Goal: Information Seeking & Learning: Learn about a topic

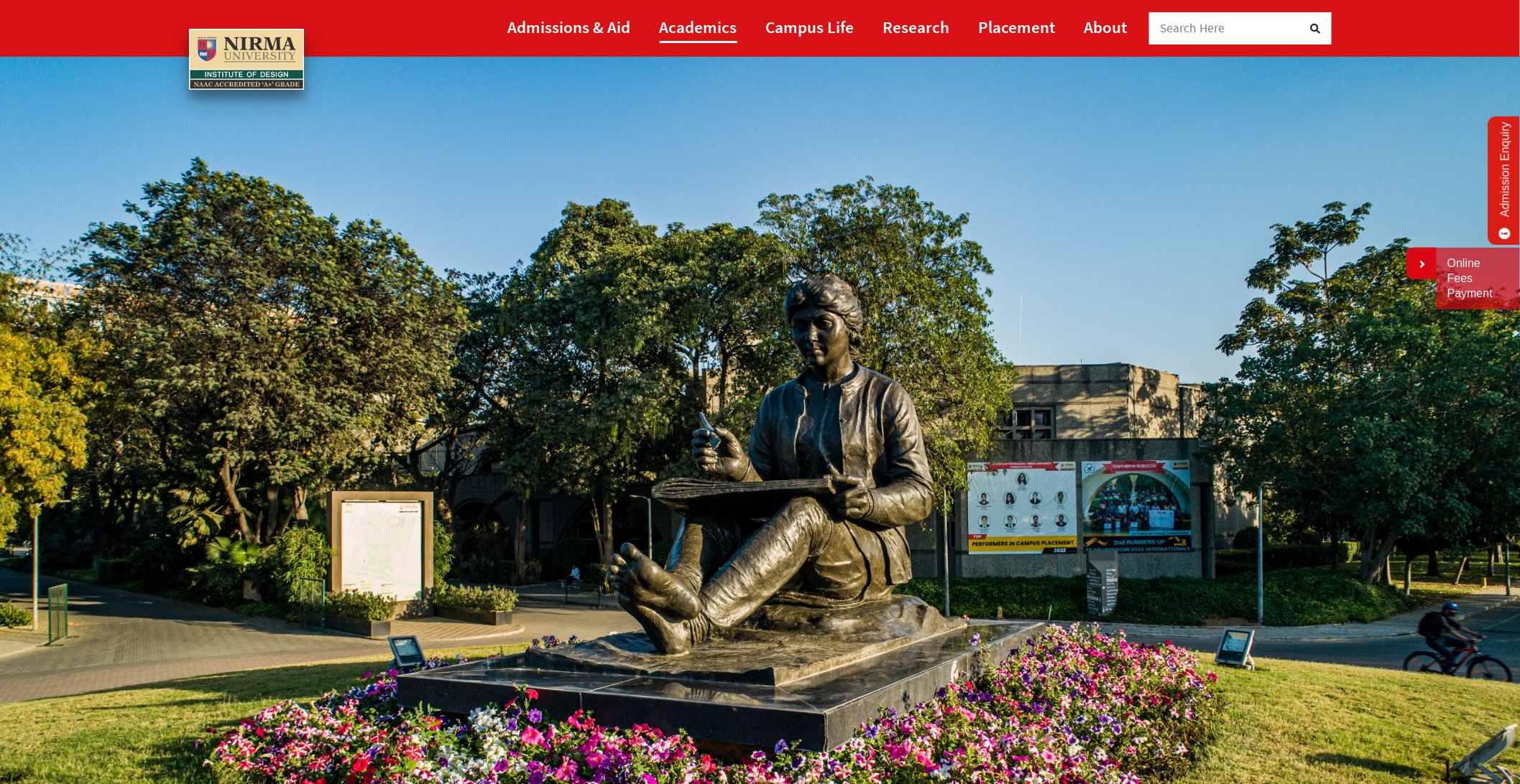
click at [696, 27] on link "Academics" at bounding box center [698, 27] width 78 height 32
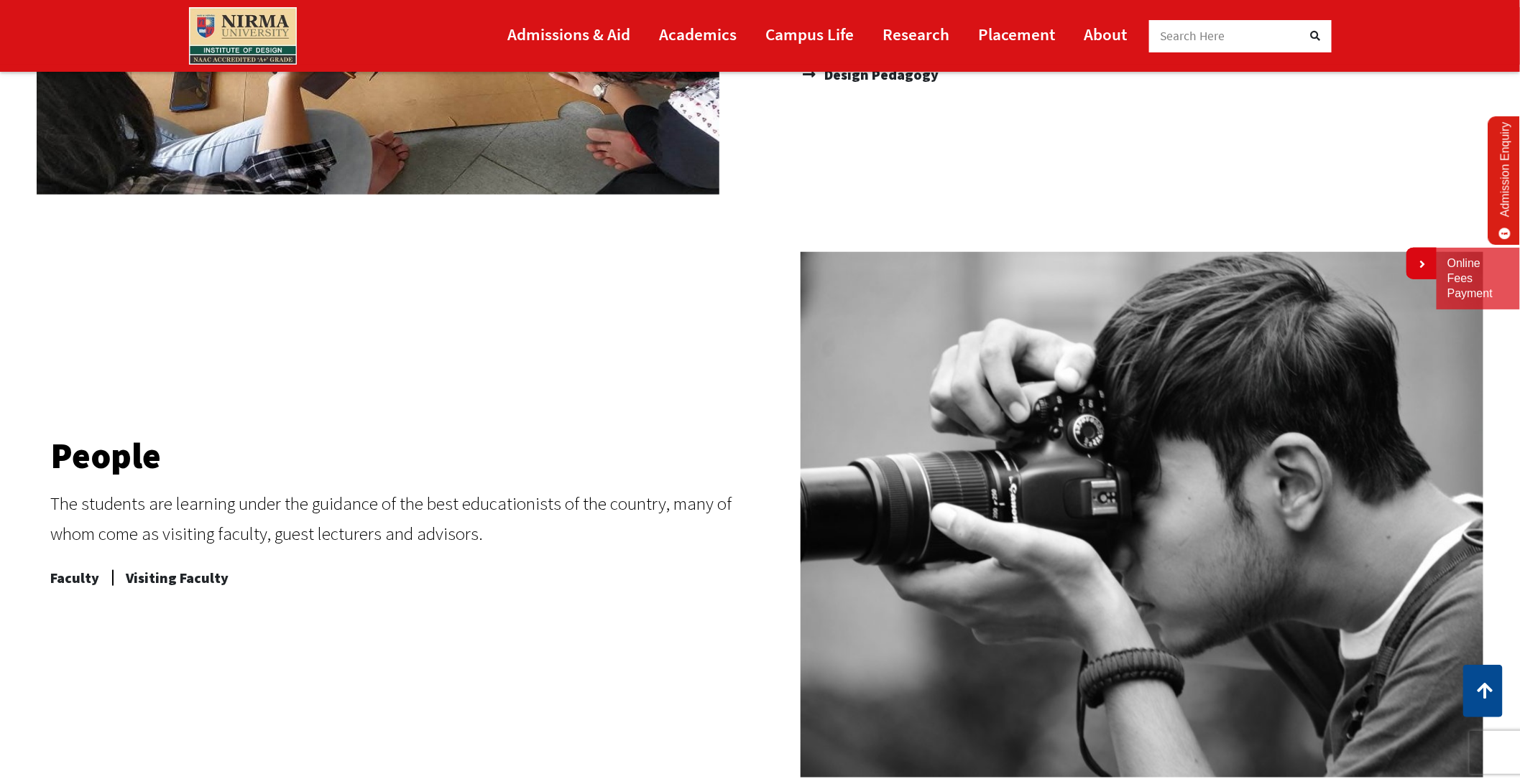
scroll to position [512, 0]
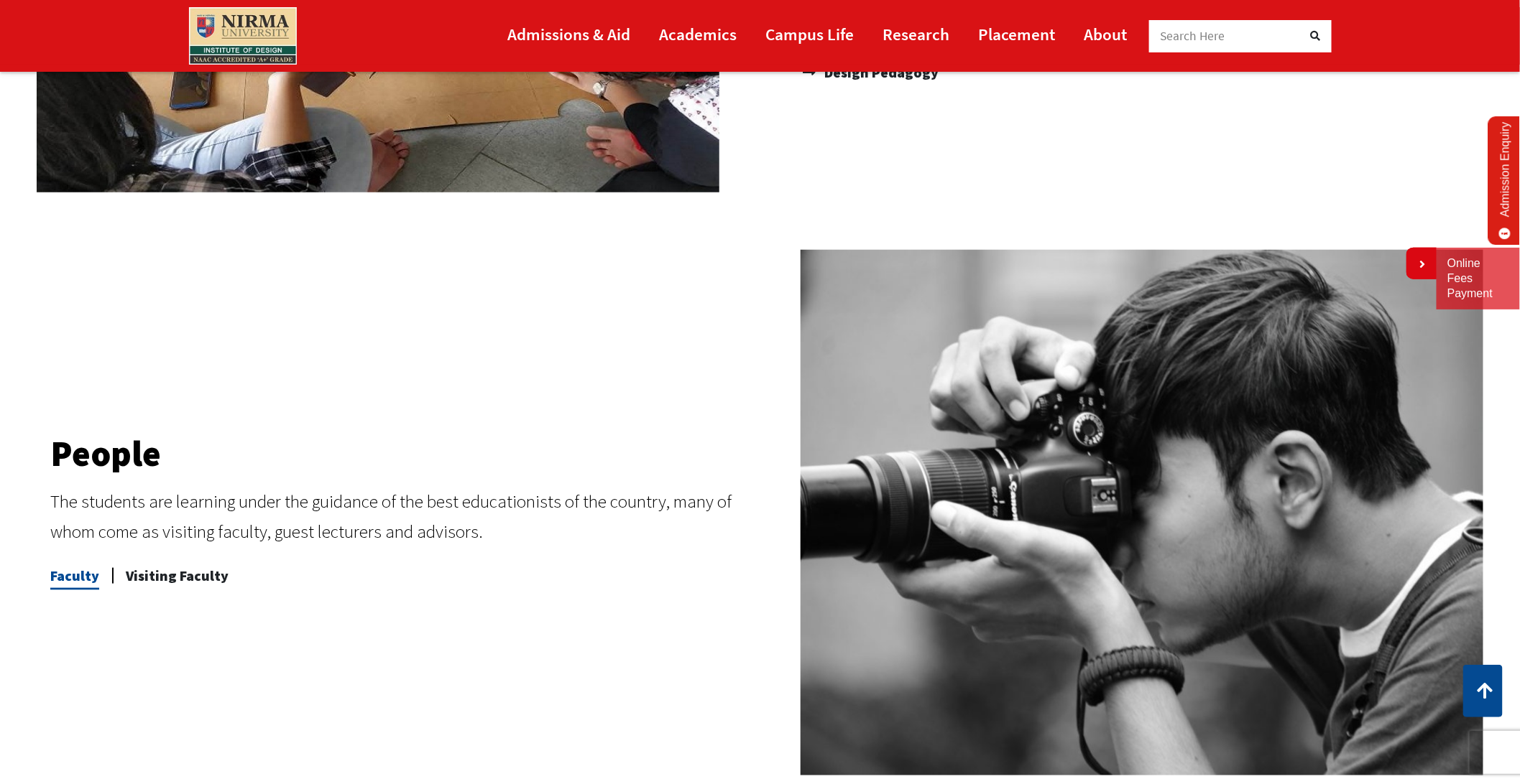
click at [52, 567] on span "Faculty" at bounding box center [74, 575] width 49 height 28
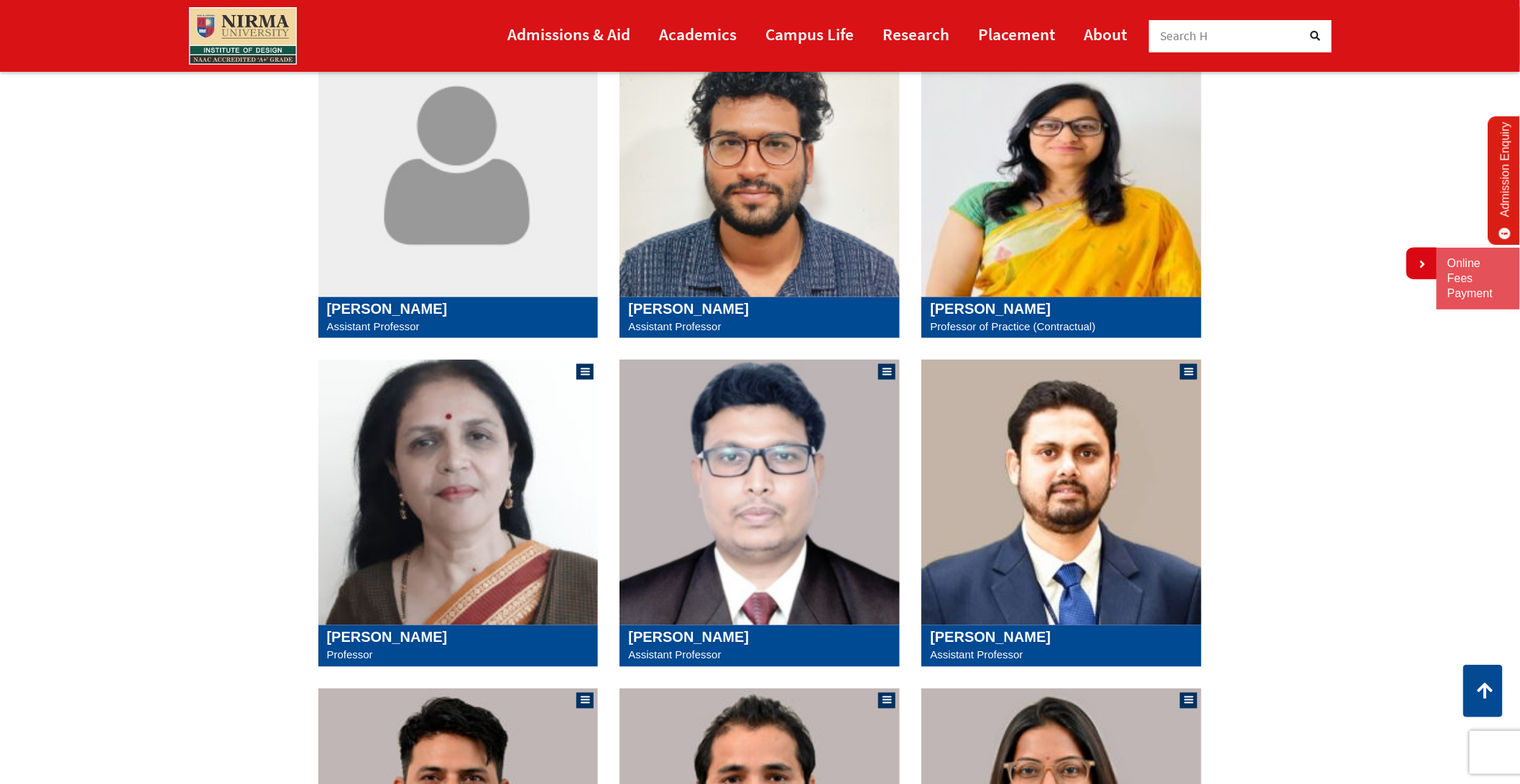
scroll to position [676, 0]
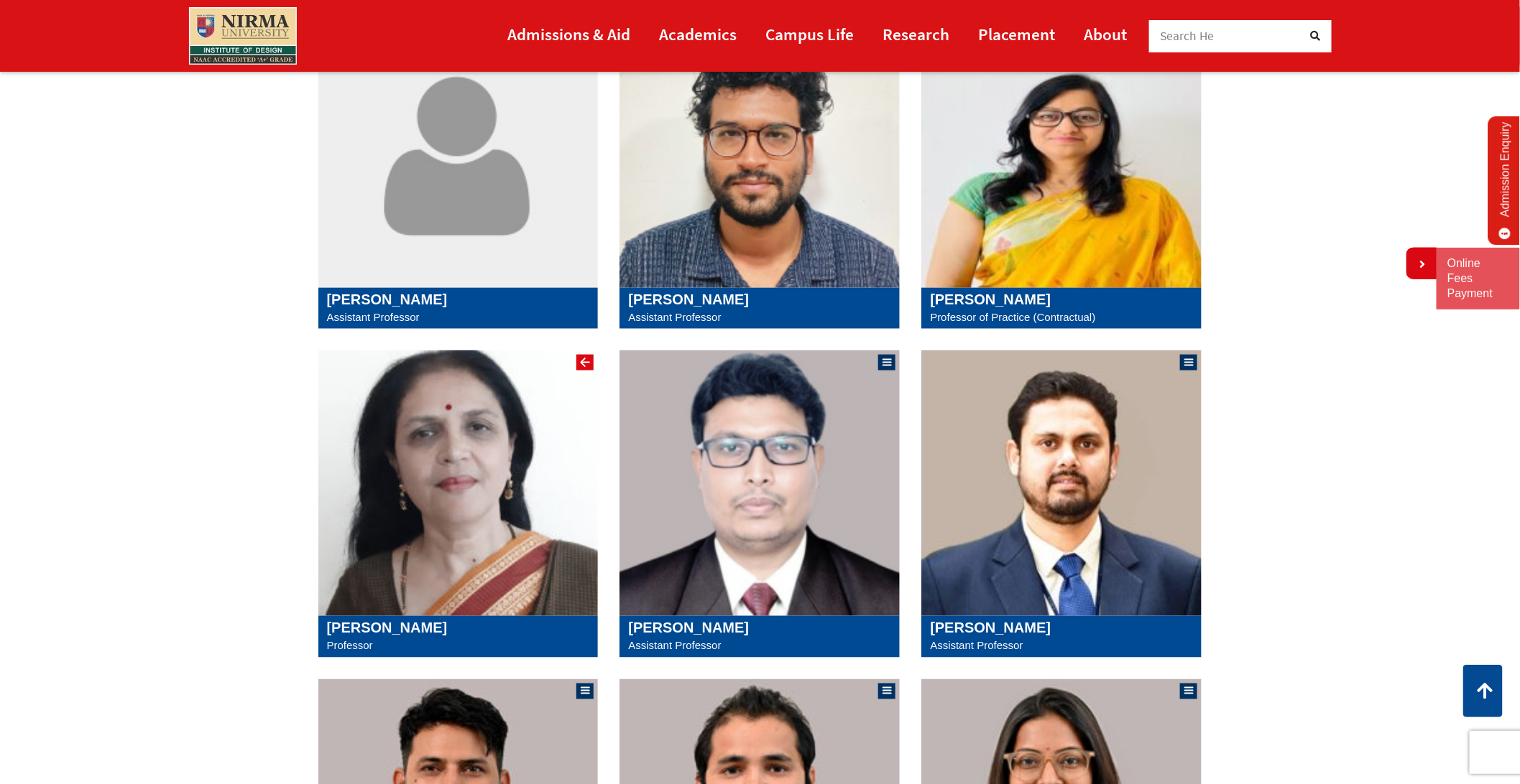
click at [582, 362] on div at bounding box center [585, 363] width 9 height 2
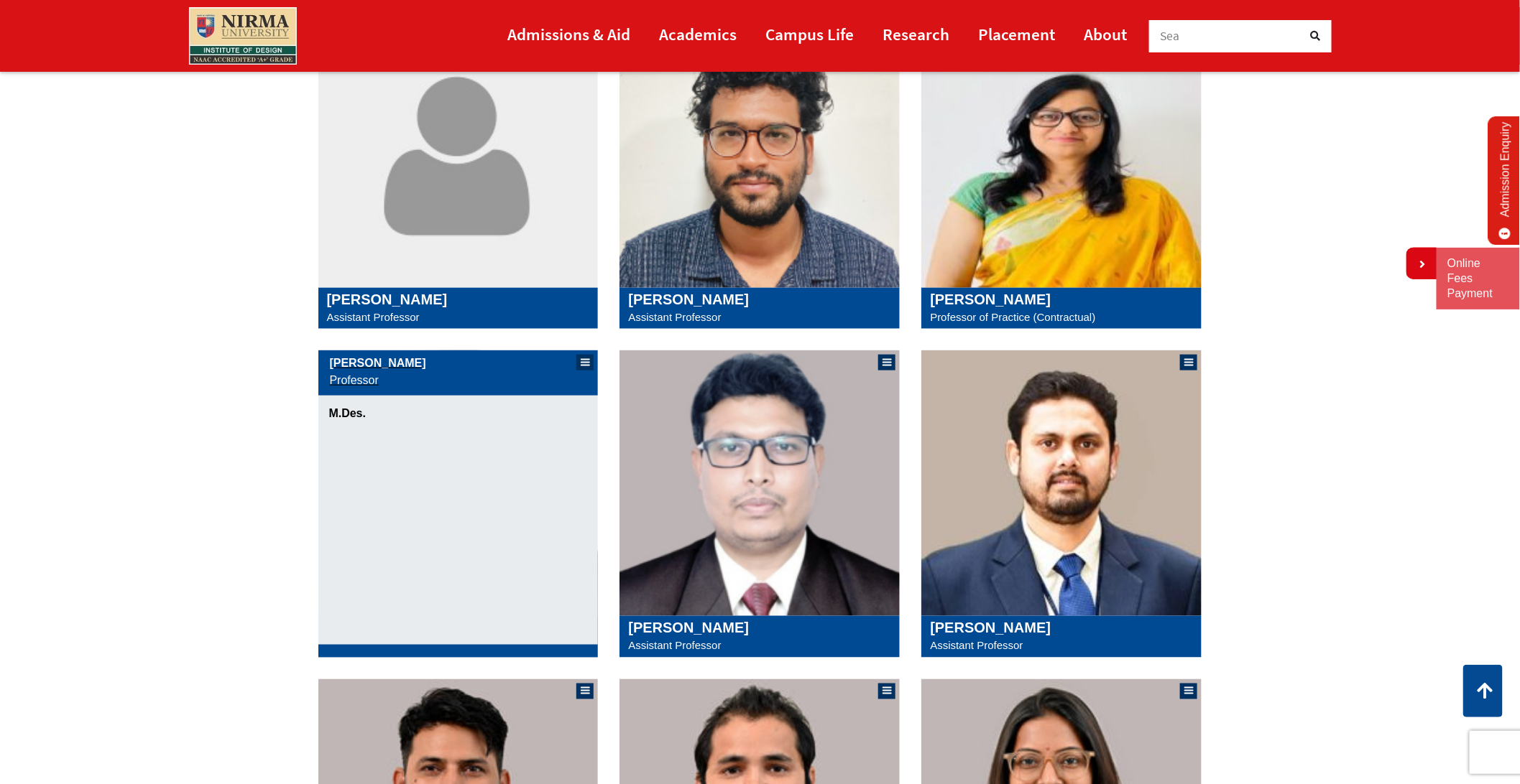
click at [279, 456] on section "**********" at bounding box center [760, 428] width 1520 height 1939
click at [587, 362] on div at bounding box center [586, 363] width 11 height 11
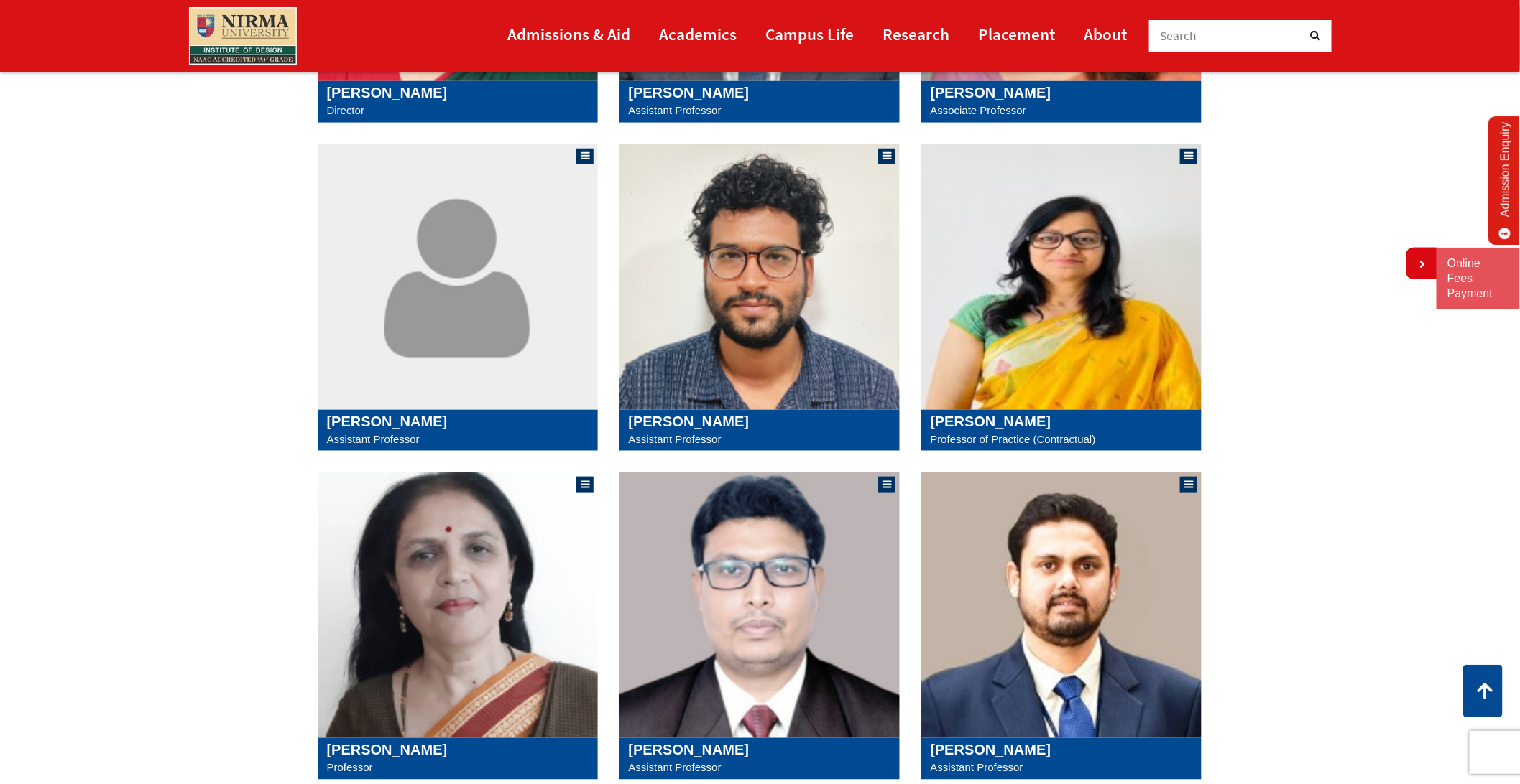
scroll to position [544, 0]
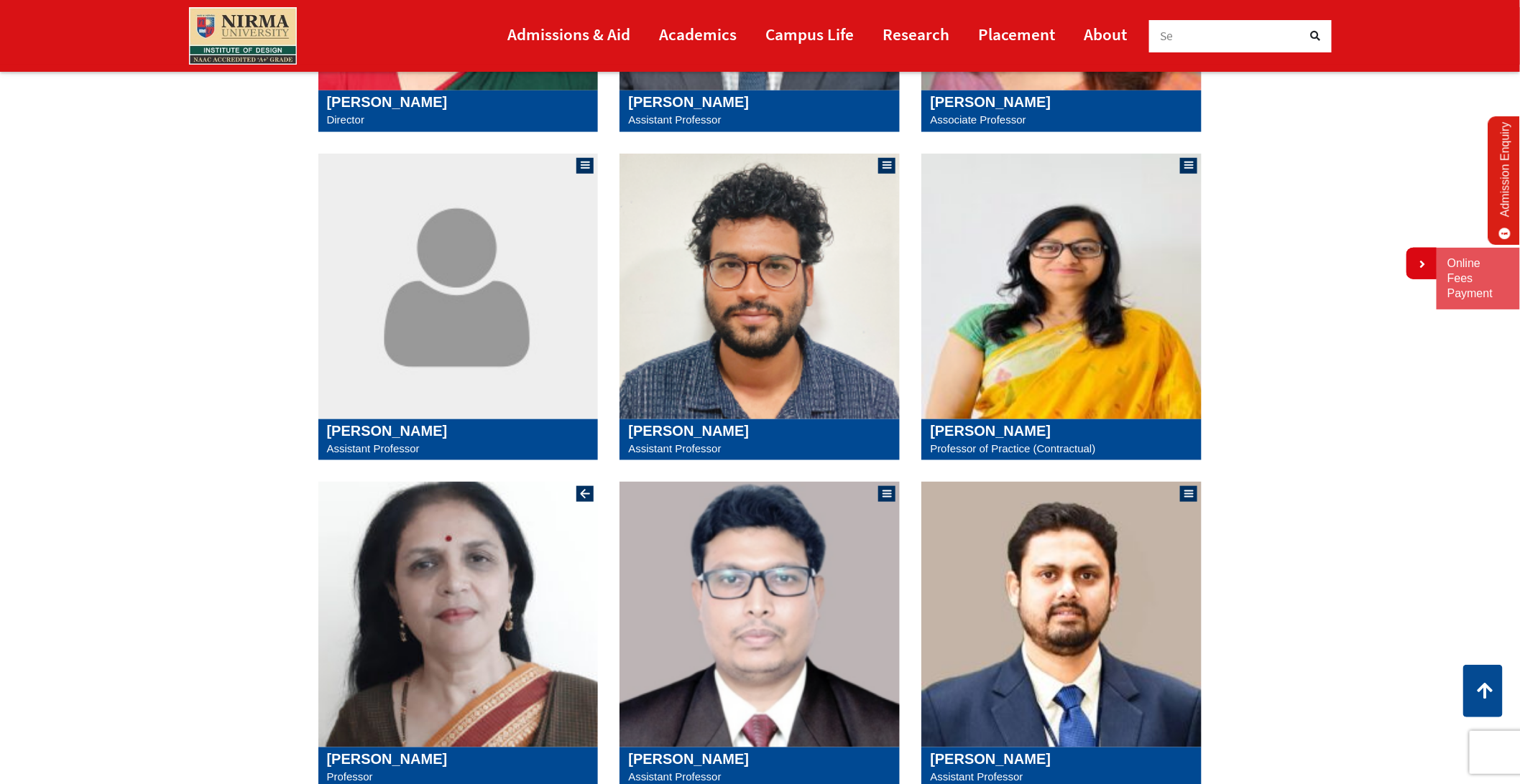
click at [451, 669] on img at bounding box center [458, 615] width 280 height 266
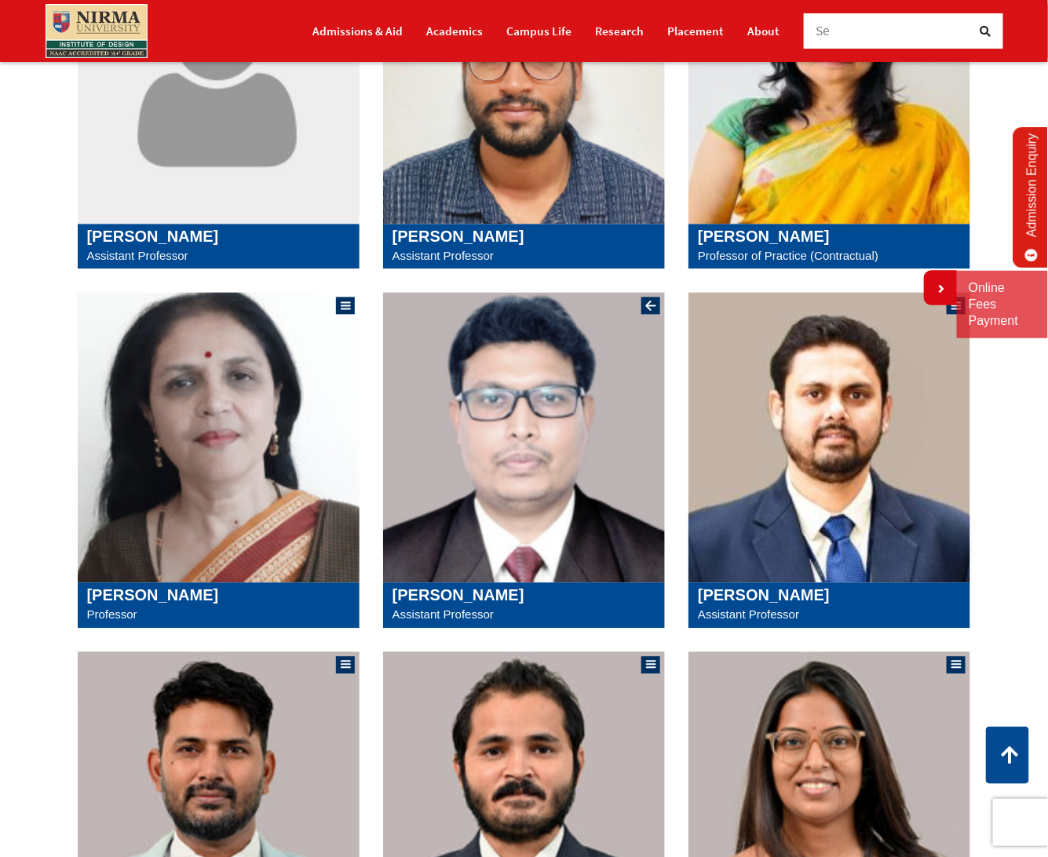
scroll to position [827, 0]
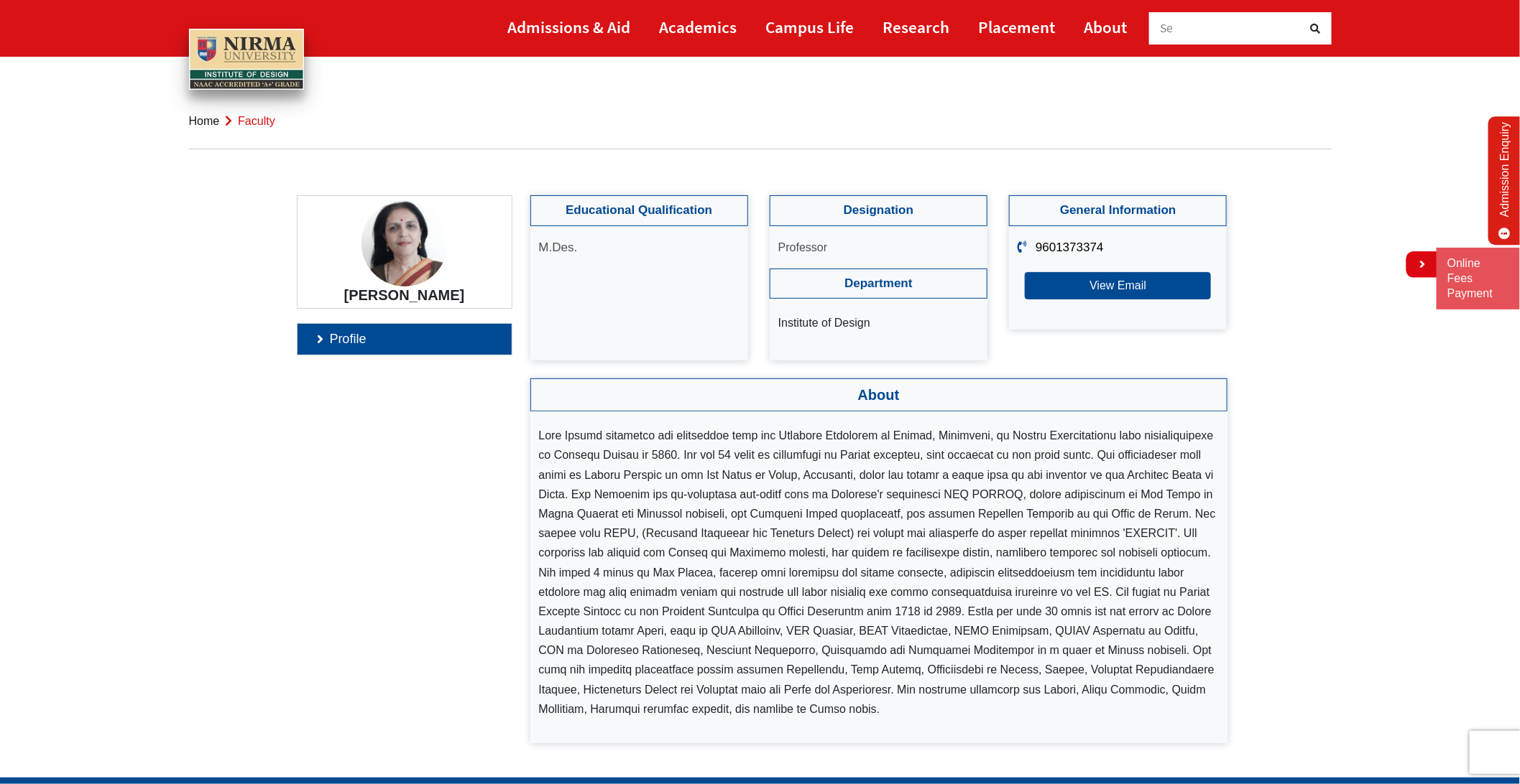
click at [400, 249] on img at bounding box center [404, 243] width 86 height 86
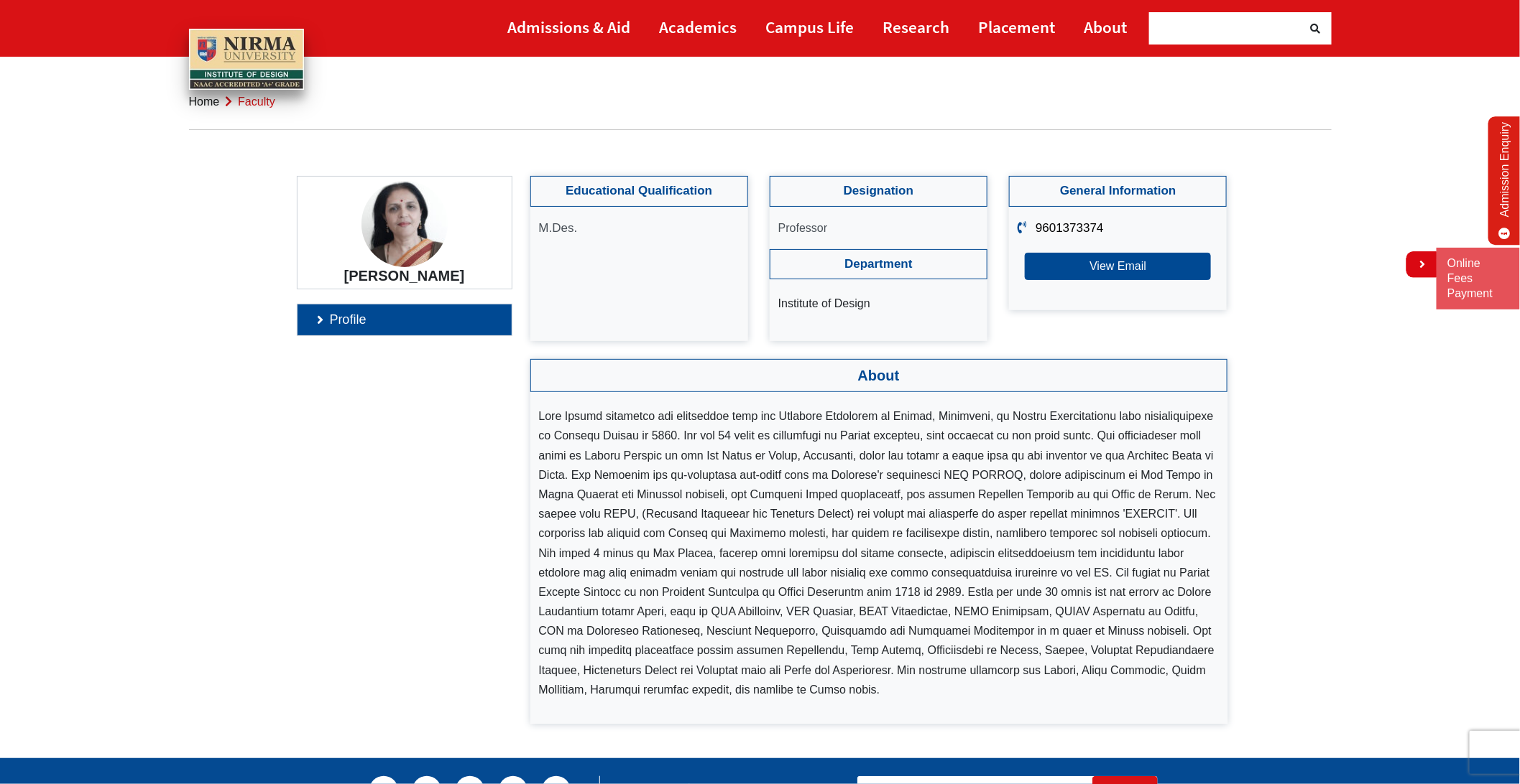
scroll to position [22, 0]
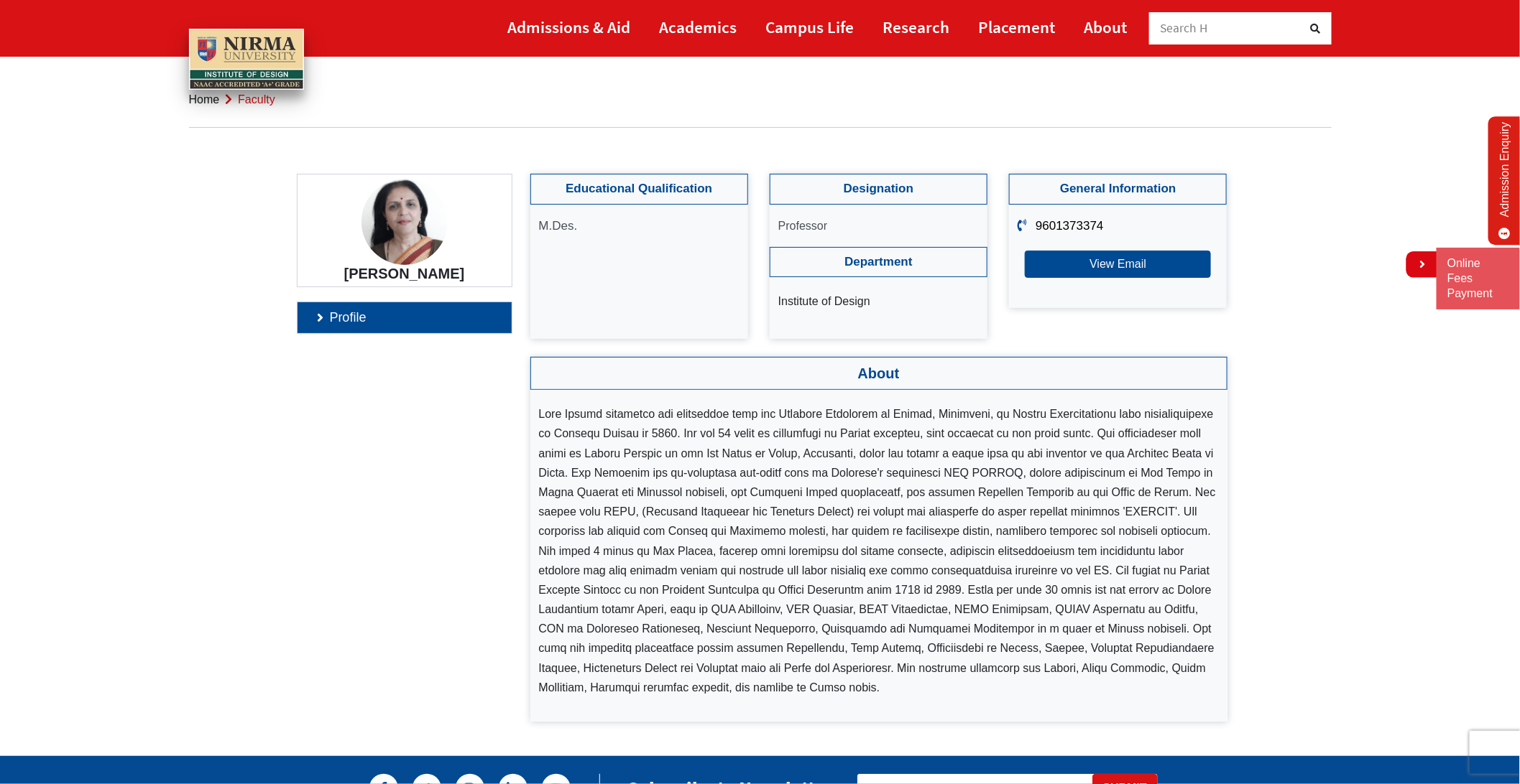
click at [348, 317] on link "Profile" at bounding box center [404, 318] width 214 height 31
